Goal: Task Accomplishment & Management: Use online tool/utility

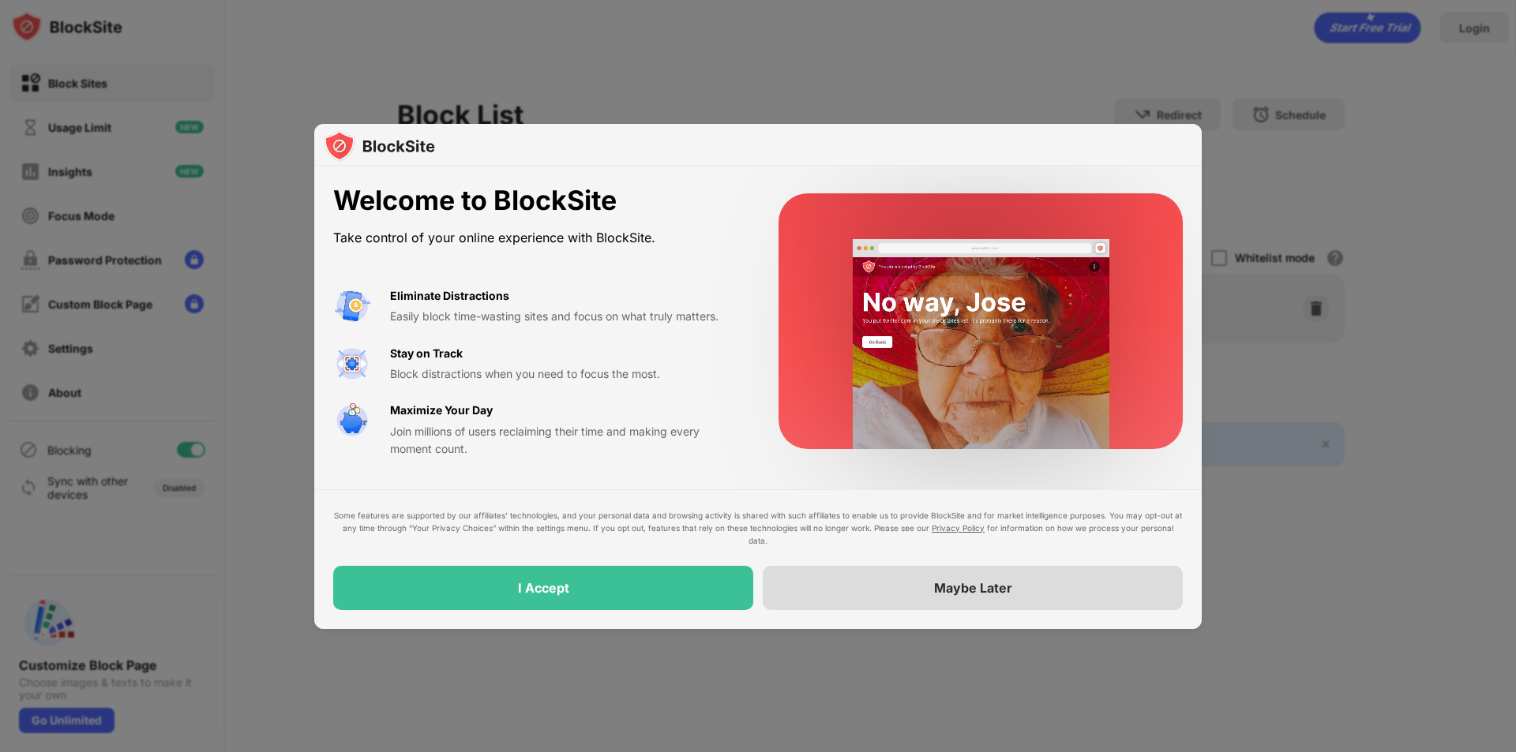
click at [959, 591] on div "Maybe Later" at bounding box center [973, 588] width 78 height 16
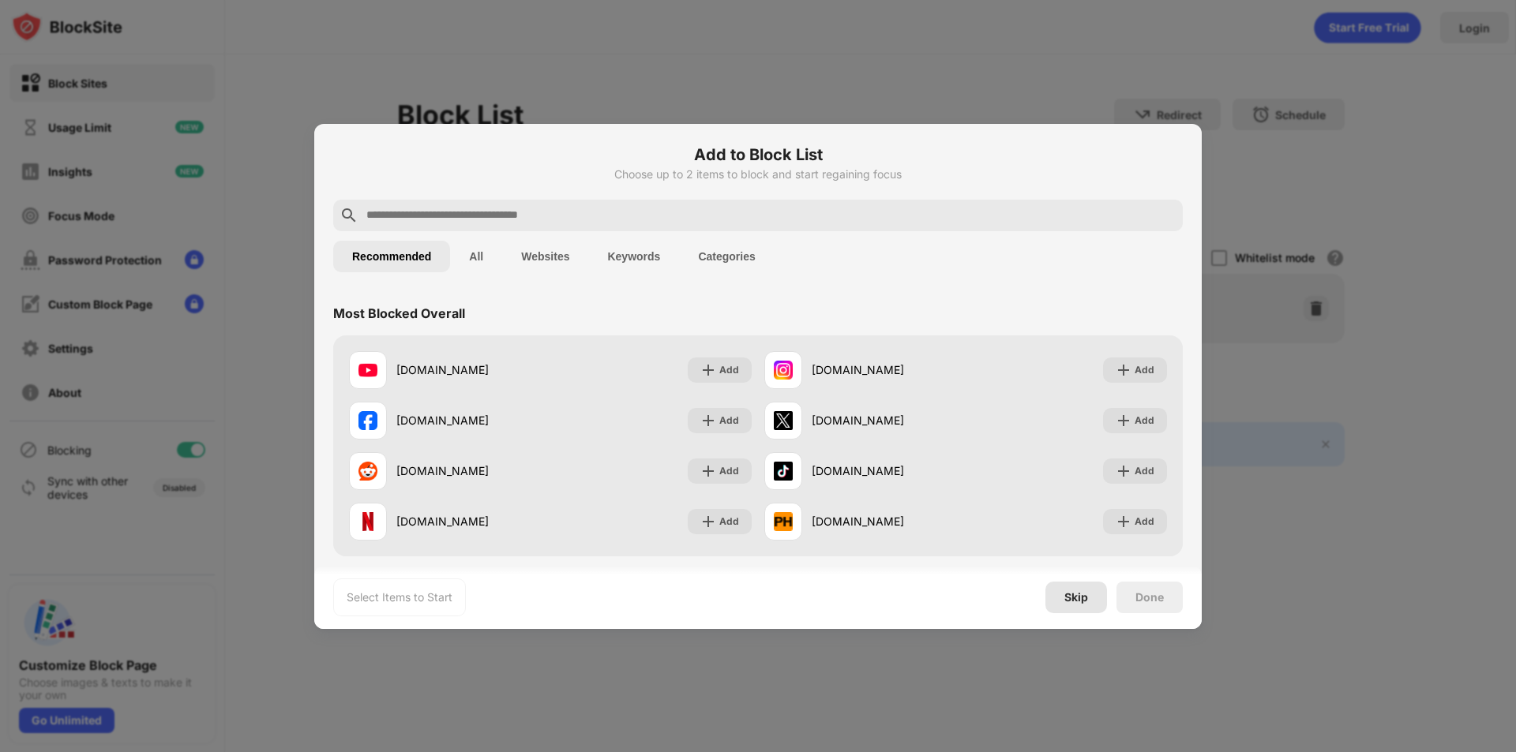
click at [1089, 605] on div "Skip" at bounding box center [1076, 598] width 62 height 32
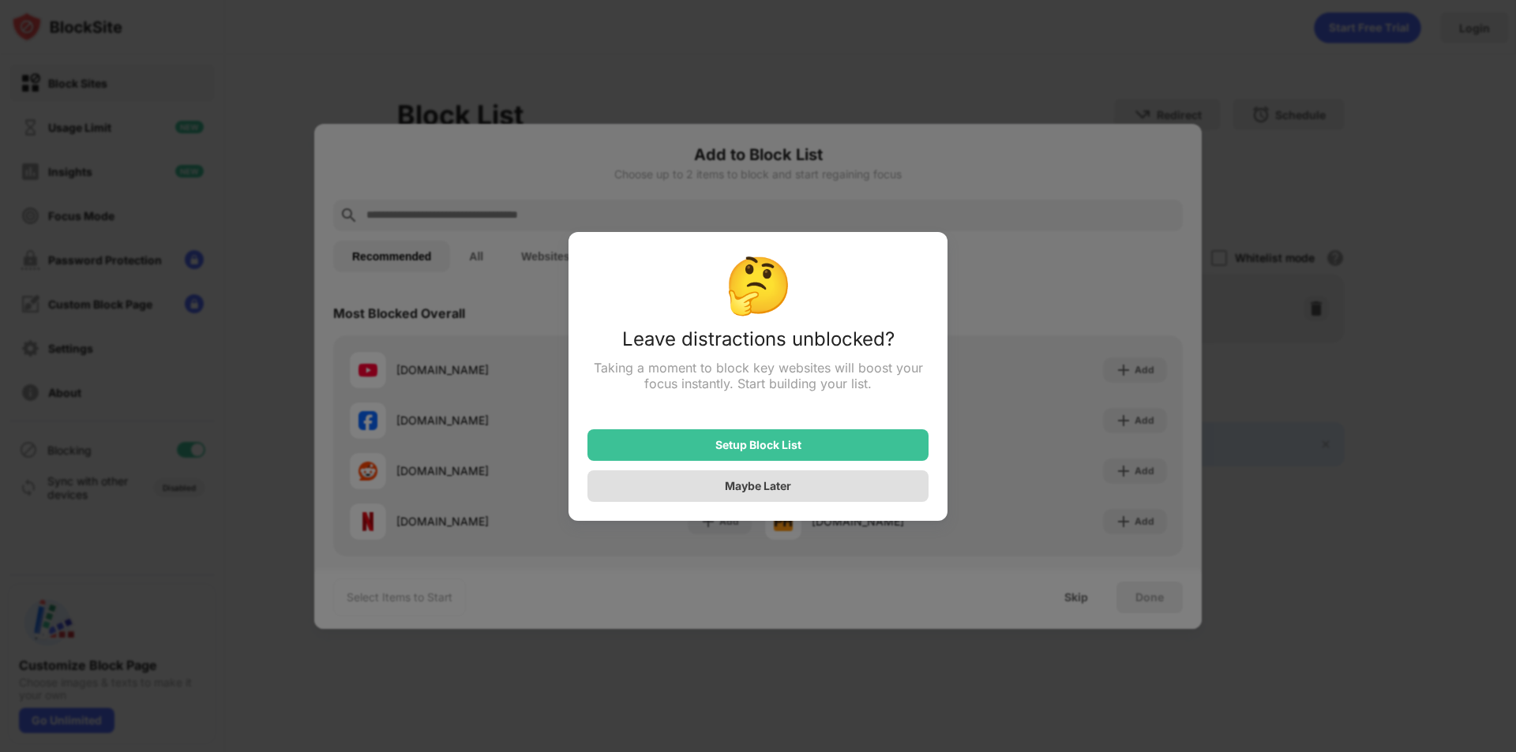
click at [783, 493] on div "Maybe Later" at bounding box center [758, 485] width 66 height 13
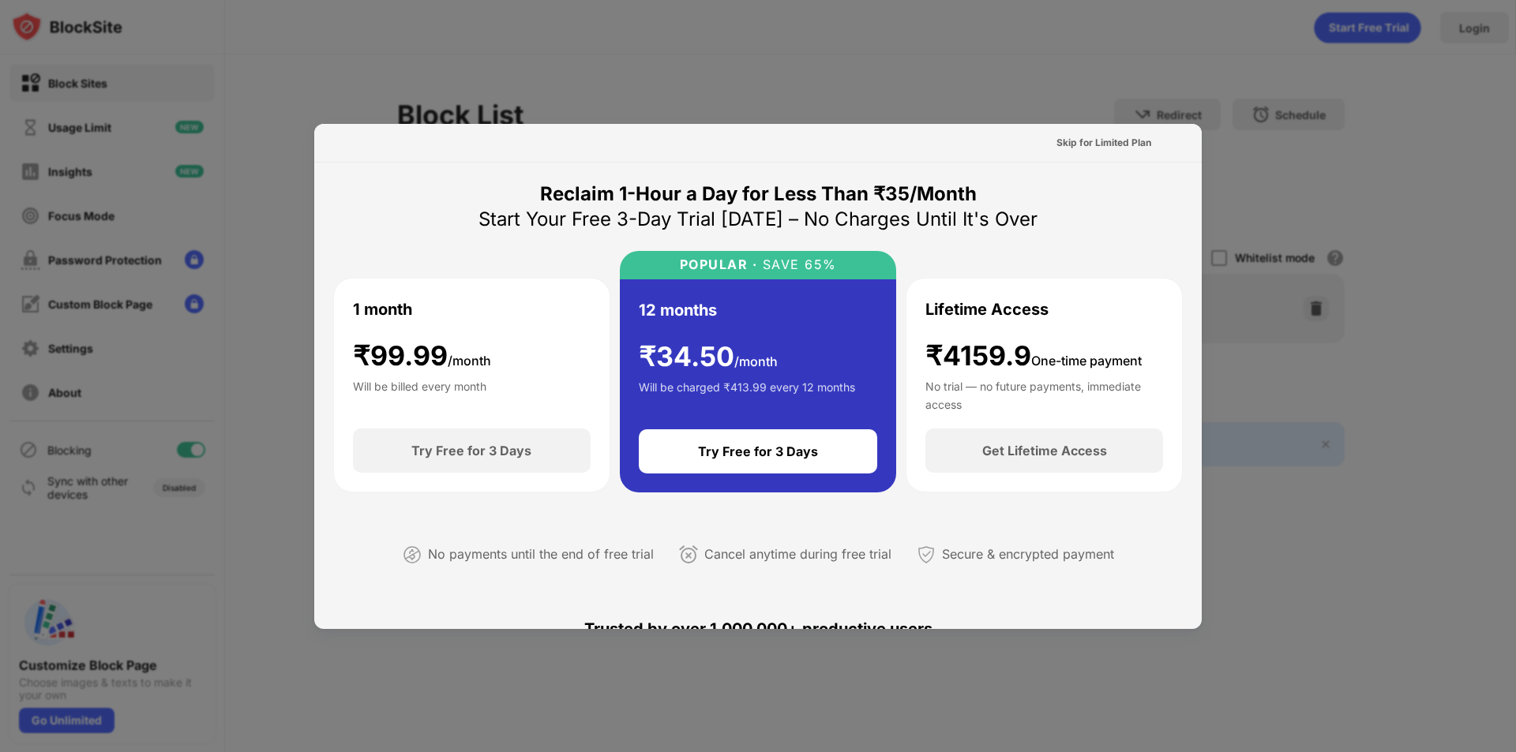
click at [718, 37] on div at bounding box center [758, 376] width 1516 height 752
click at [1067, 143] on div "Skip for Limited Plan" at bounding box center [1103, 143] width 95 height 16
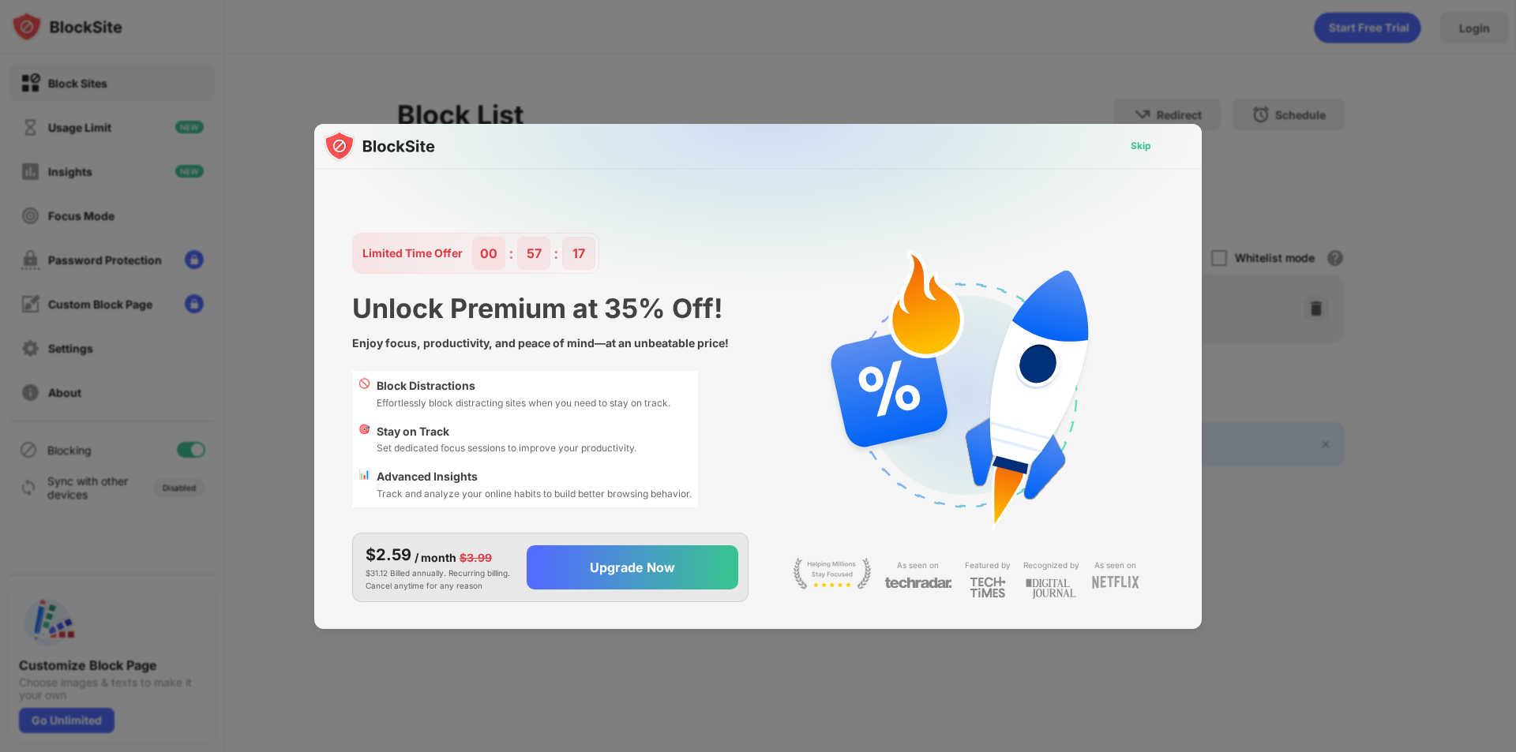
click at [1140, 143] on div "Skip" at bounding box center [1141, 146] width 21 height 16
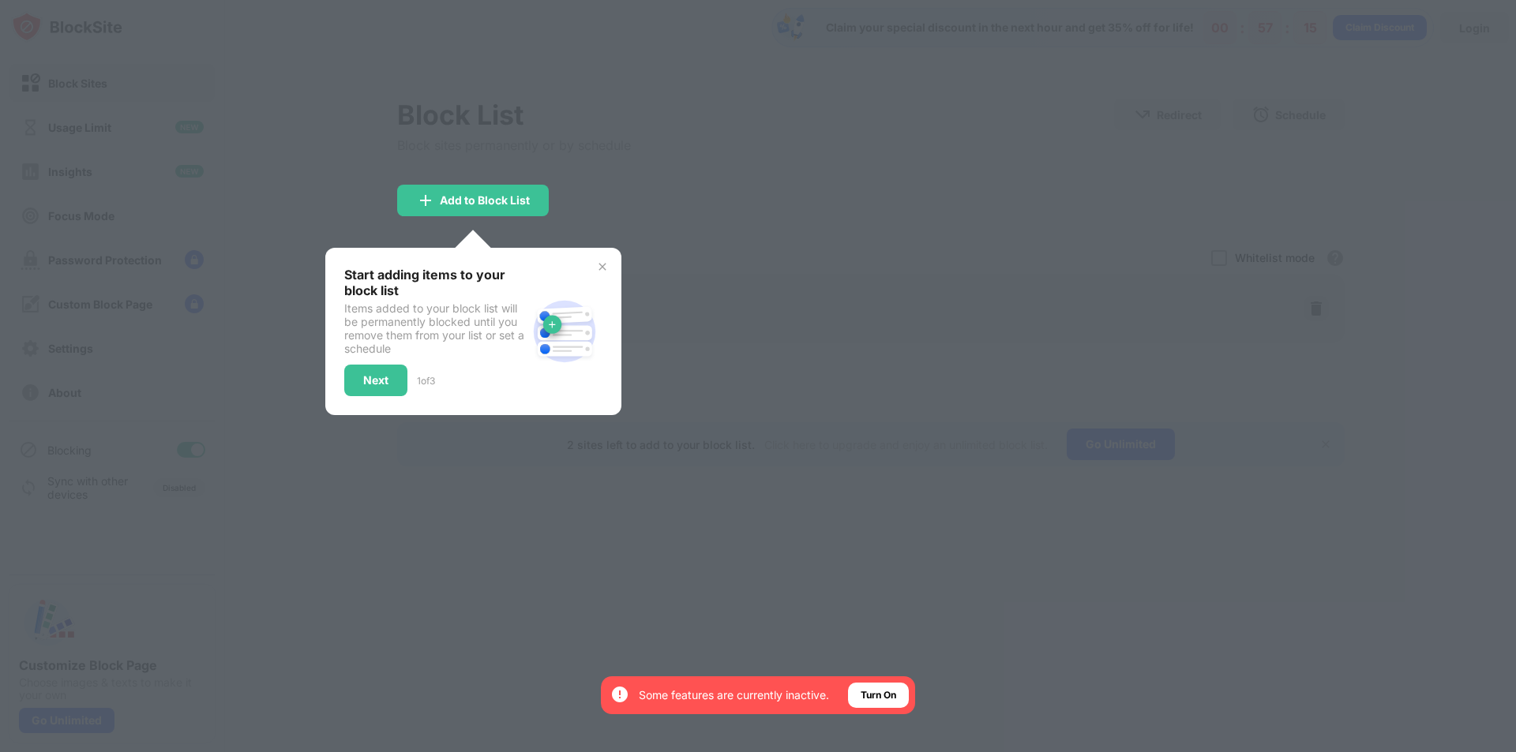
click at [598, 264] on img at bounding box center [602, 267] width 13 height 13
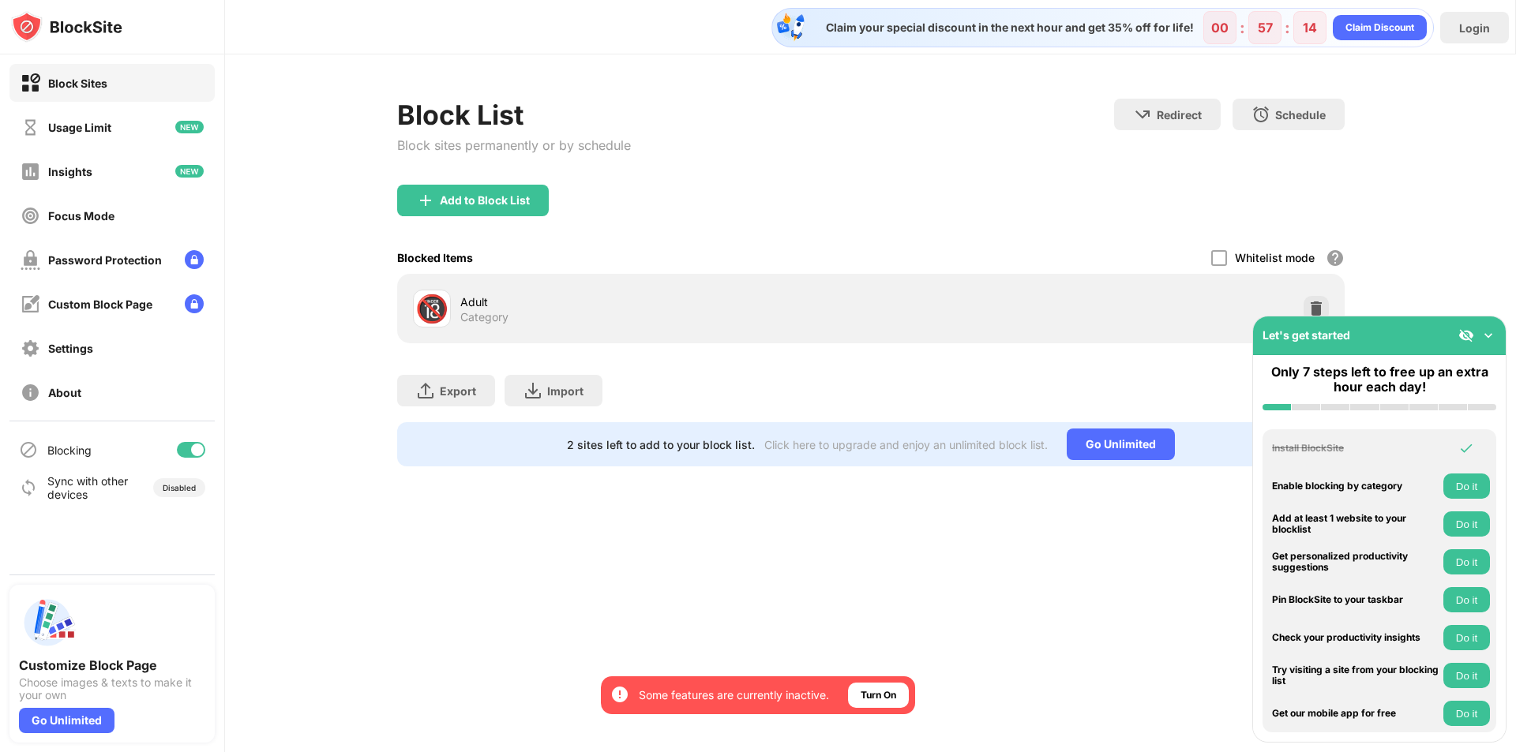
click at [915, 98] on div "Block List Block sites permanently or by schedule Redirect Choose a site to be …" at bounding box center [870, 282] width 1291 height 456
